Goal: Find specific page/section: Find specific page/section

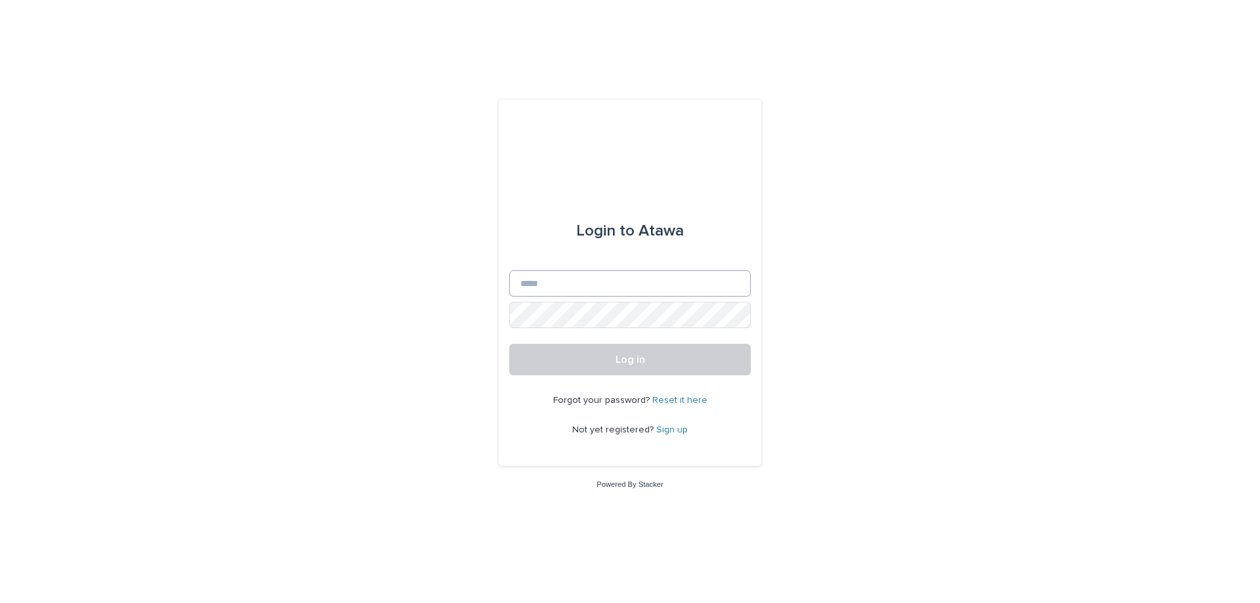
click at [542, 290] on input "Email" at bounding box center [630, 283] width 242 height 26
click at [580, 280] on input "**********" at bounding box center [630, 283] width 242 height 26
type input "**********"
click at [509, 344] on button "Log in" at bounding box center [630, 360] width 242 height 32
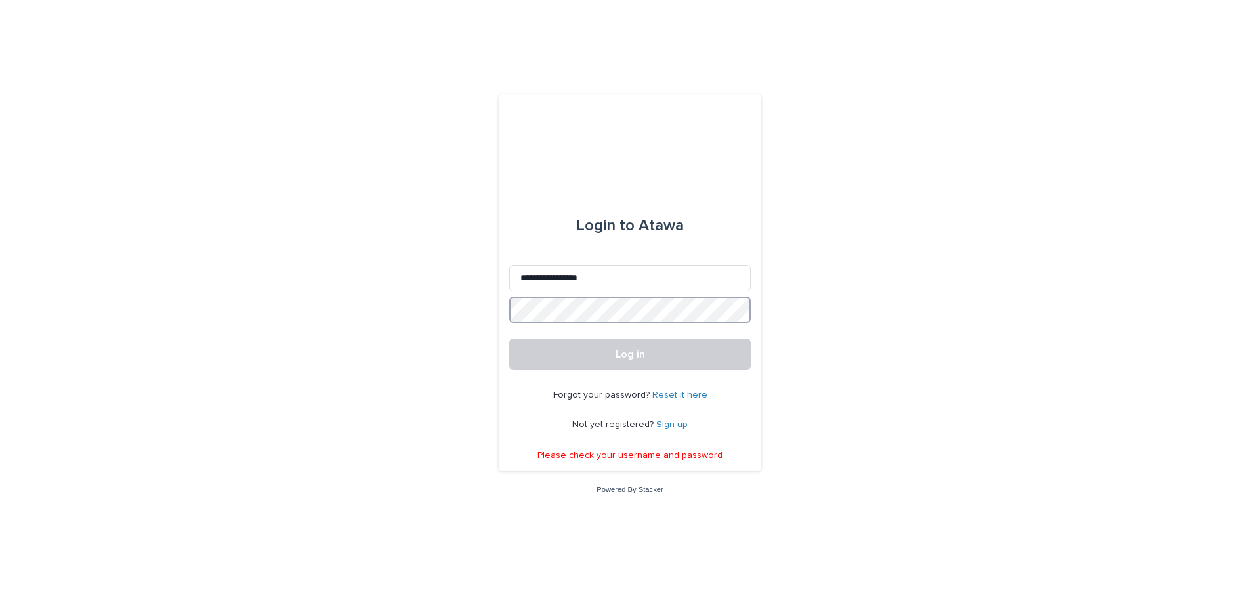
click at [509, 339] on button "Log in" at bounding box center [630, 355] width 242 height 32
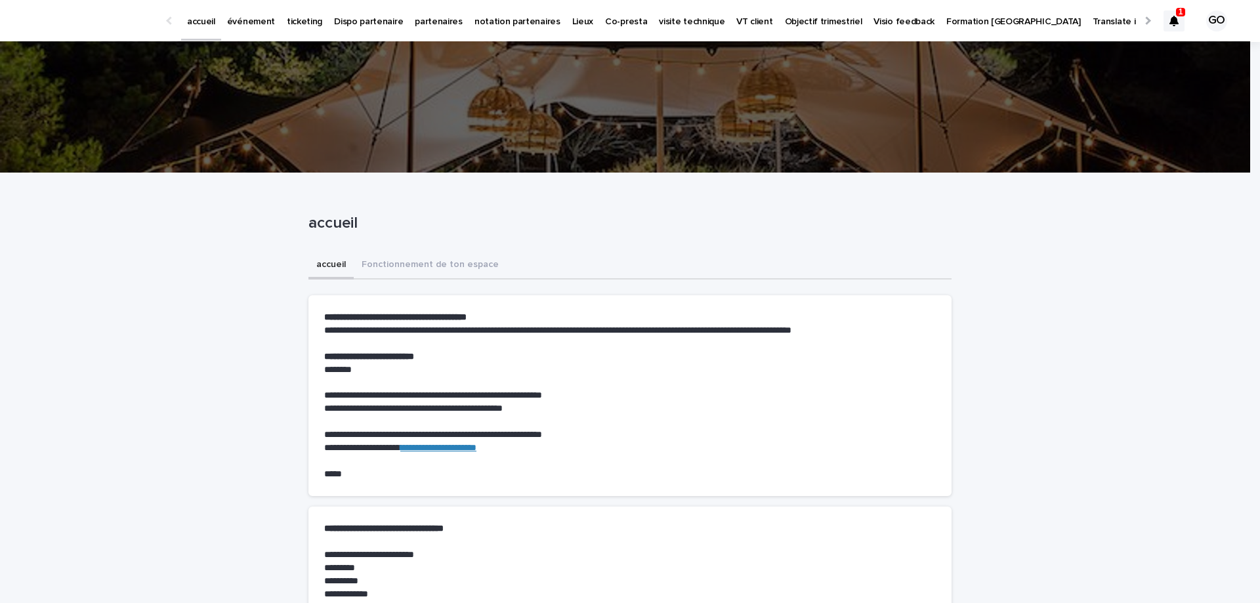
click at [1169, 22] on div at bounding box center [1174, 21] width 21 height 21
click at [224, 28] on link "événement" at bounding box center [251, 20] width 60 height 41
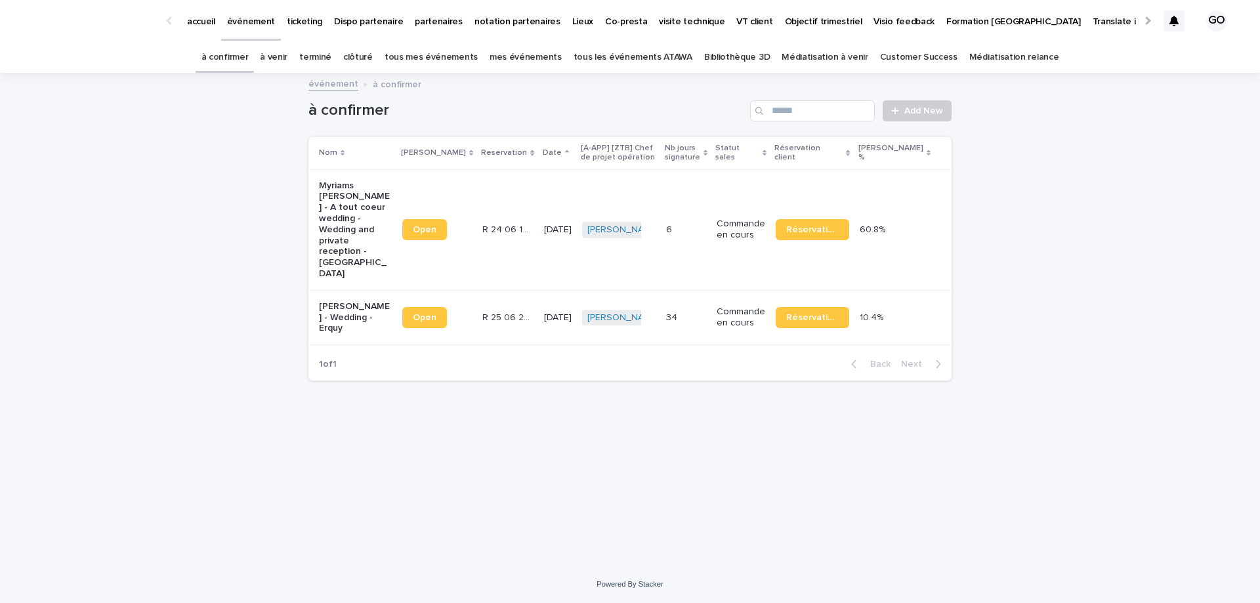
click at [288, 49] on link "à venir" at bounding box center [274, 57] width 28 height 31
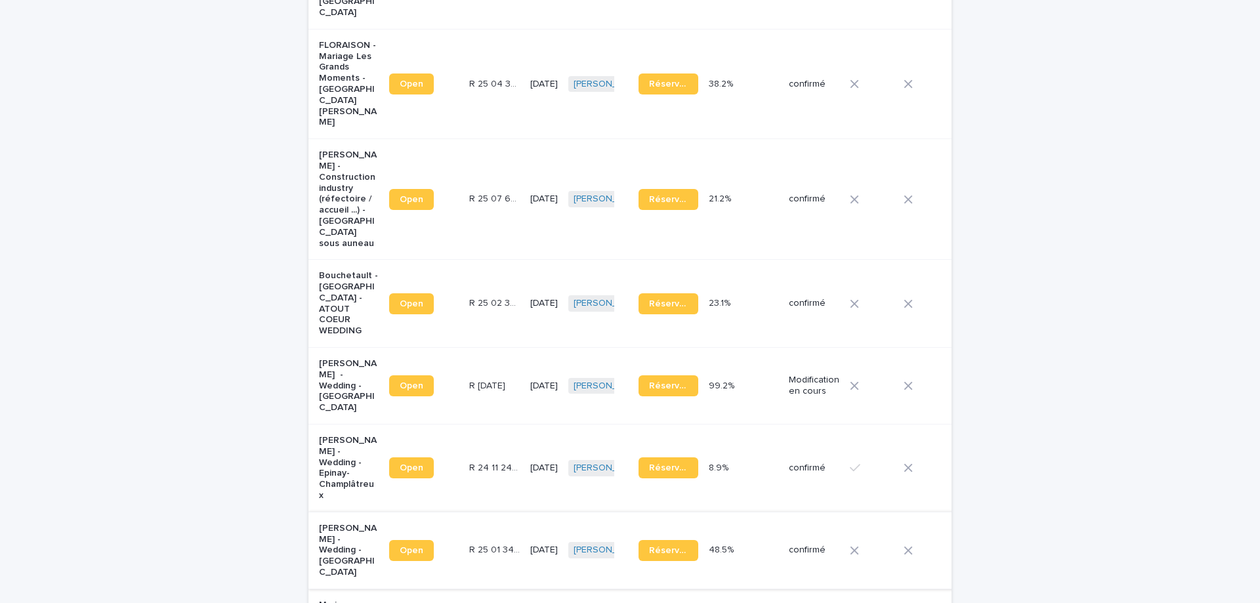
scroll to position [296, 0]
click at [328, 435] on p "[PERSON_NAME] - Wedding - Epinay-Champlâtreux" at bounding box center [349, 468] width 60 height 66
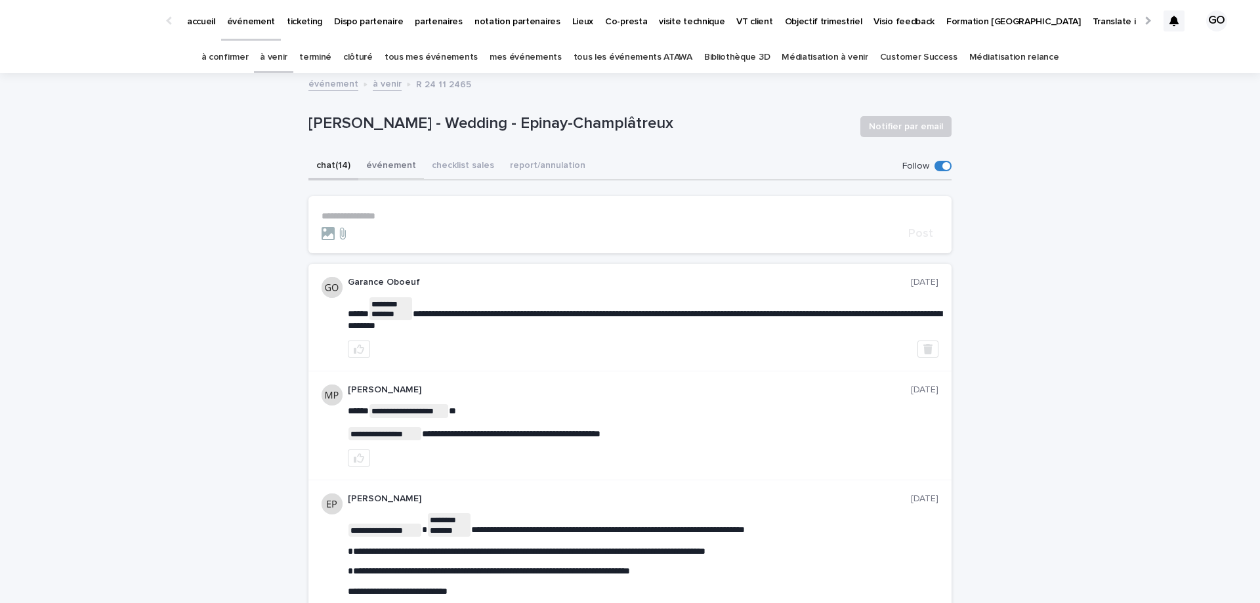
click at [377, 166] on button "événement" at bounding box center [391, 167] width 66 height 28
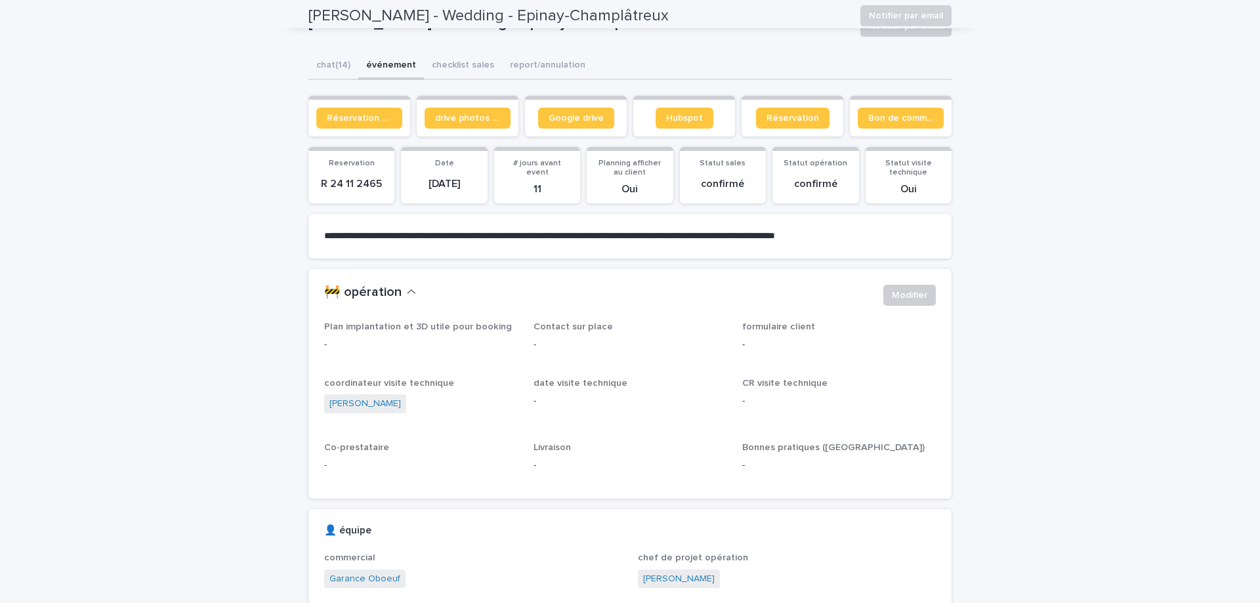
scroll to position [83, 0]
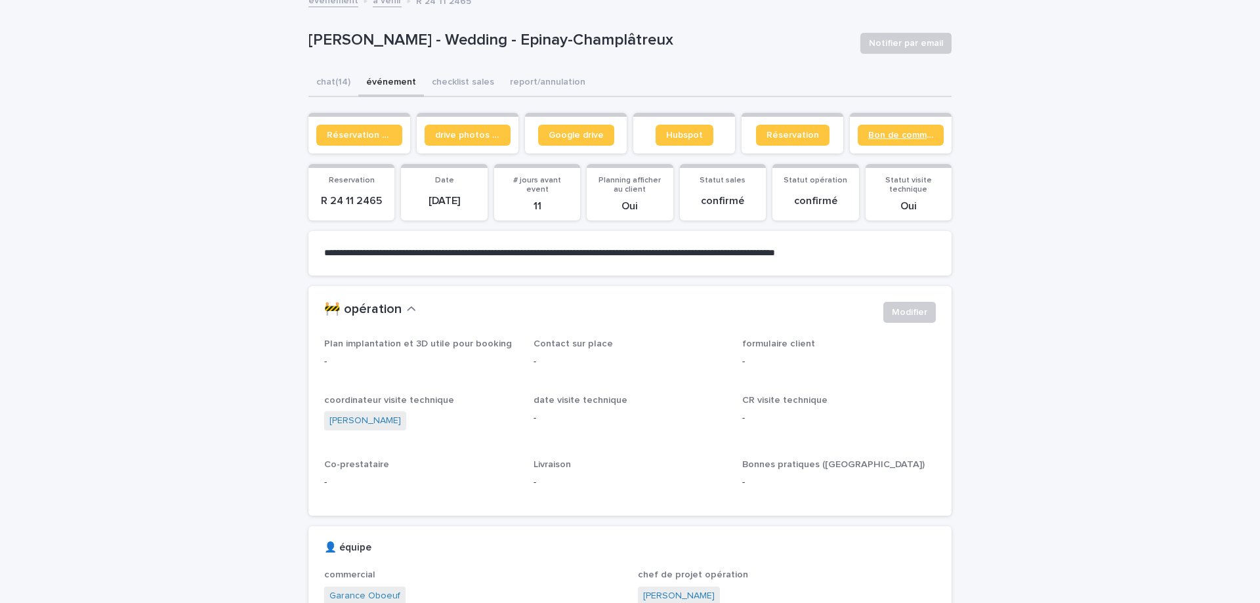
click at [878, 131] on span "Bon de commande" at bounding box center [900, 135] width 65 height 9
click at [886, 131] on span "Bon de commande" at bounding box center [900, 135] width 65 height 9
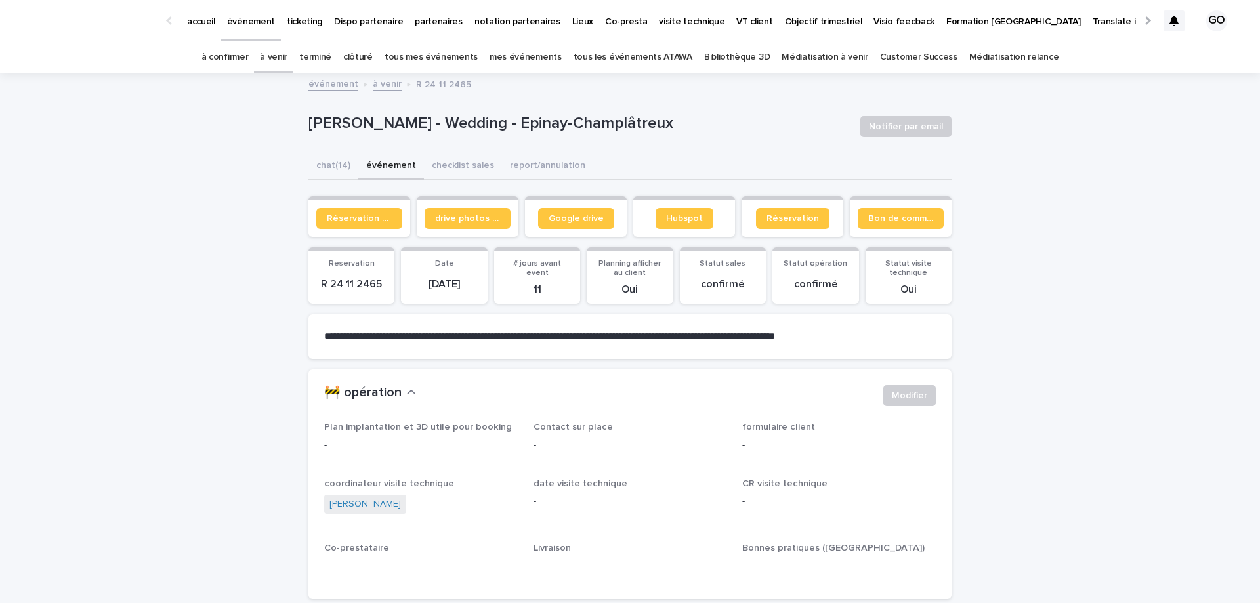
click at [288, 64] on link "à venir" at bounding box center [274, 57] width 28 height 31
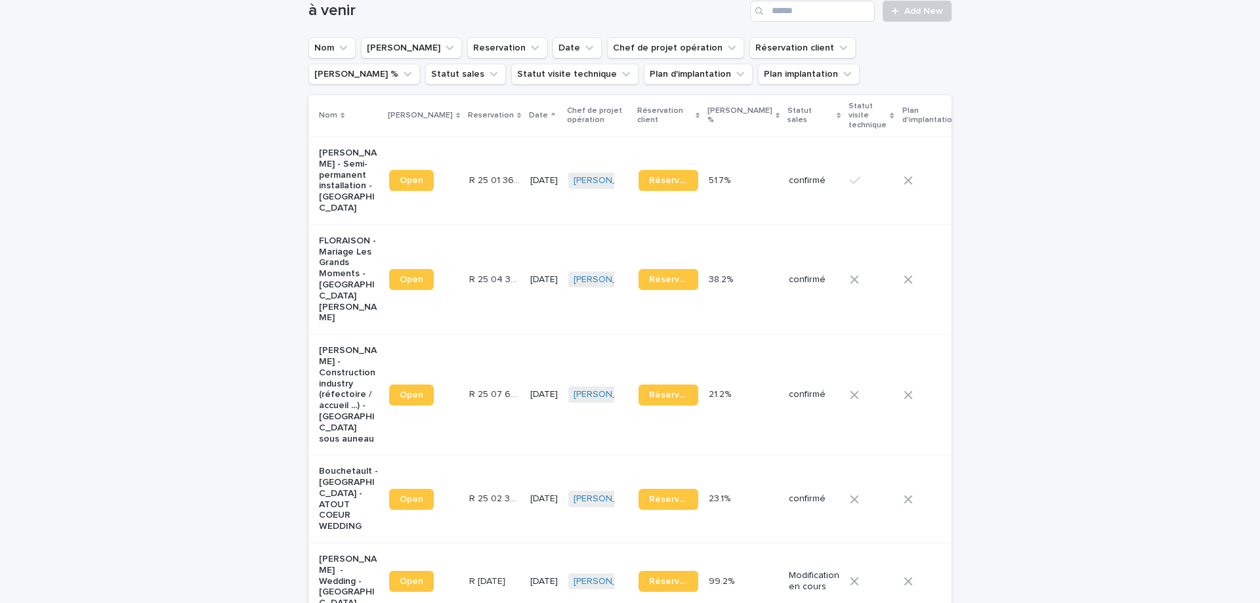
scroll to position [100, 0]
click at [333, 465] on p "Bouchetault - [GEOGRAPHIC_DATA] - ATOUT COEUR WEDDING" at bounding box center [349, 498] width 60 height 66
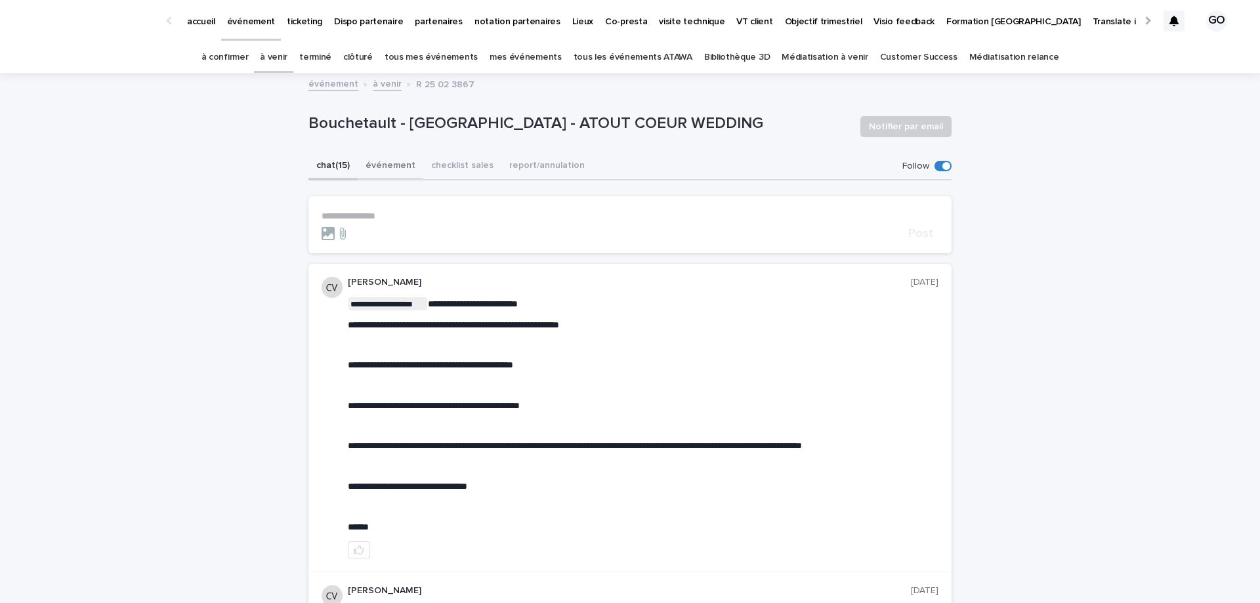
click at [377, 163] on button "événement" at bounding box center [391, 167] width 66 height 28
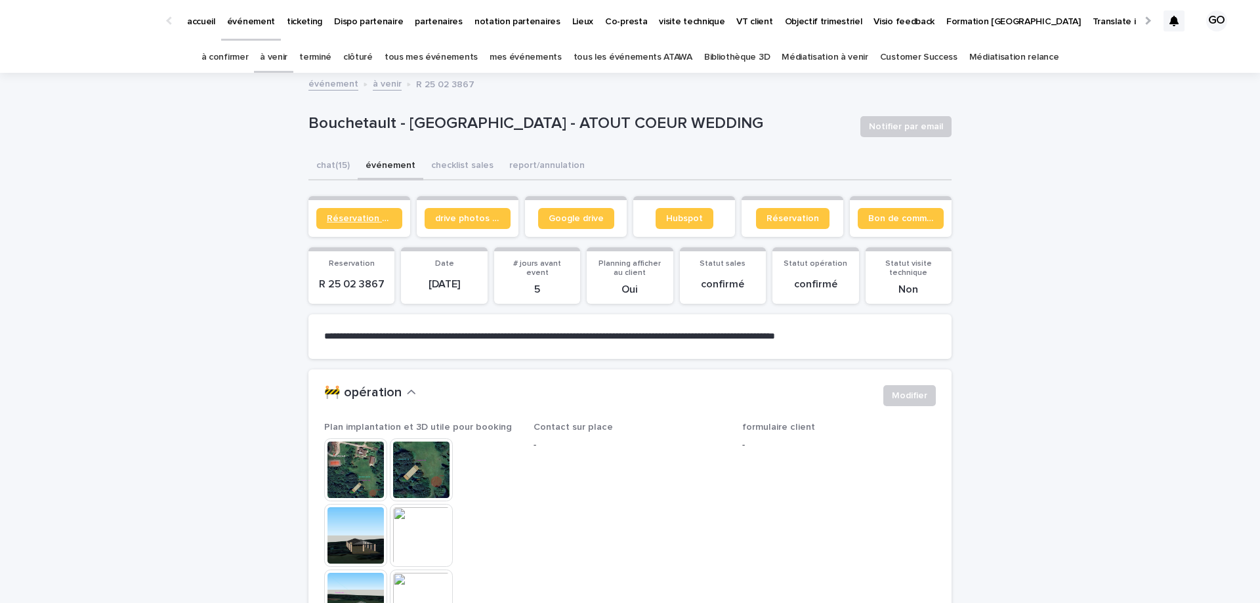
click at [357, 209] on link "Réservation client" at bounding box center [359, 218] width 86 height 21
click at [193, 26] on p "accueil" at bounding box center [201, 14] width 28 height 28
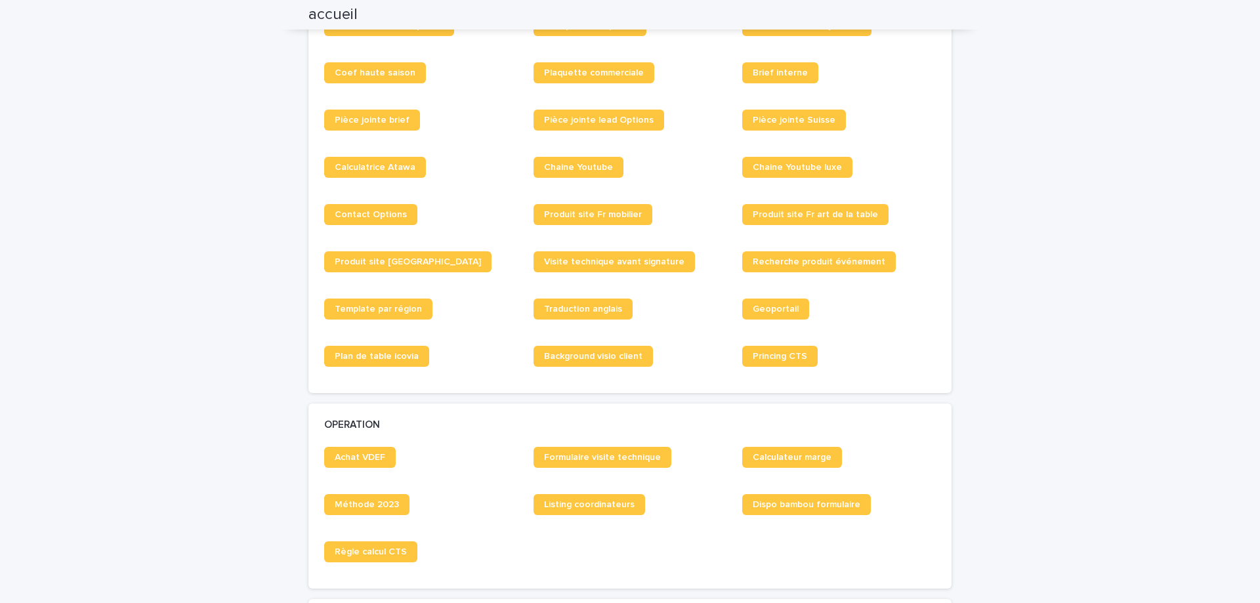
scroll to position [1073, 0]
click at [762, 66] on link "Brief interne" at bounding box center [780, 72] width 76 height 21
